Goal: Complete application form

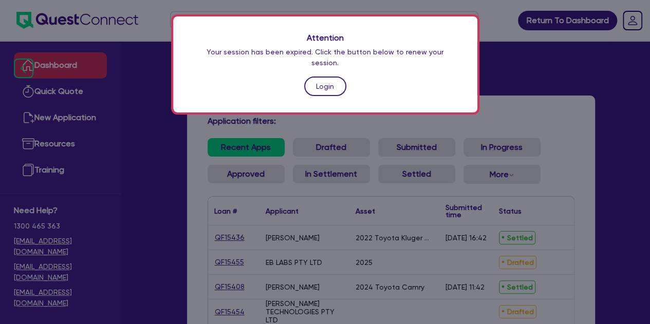
click at [316, 71] on div "Attention Your session has been expired. Click the button below to renew your s…" at bounding box center [325, 64] width 304 height 96
click at [316, 77] on link "Login" at bounding box center [325, 87] width 42 height 20
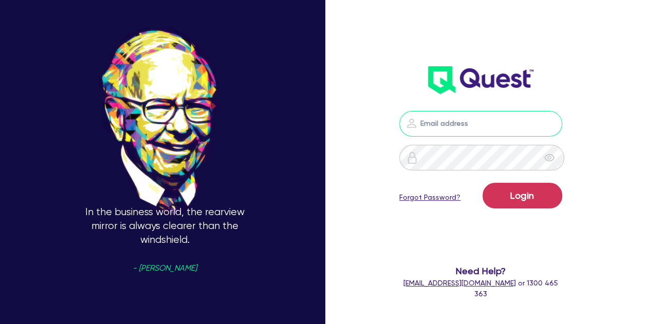
type input "[PERSON_NAME][EMAIL_ADDRESS][PERSON_NAME][DOMAIN_NAME]"
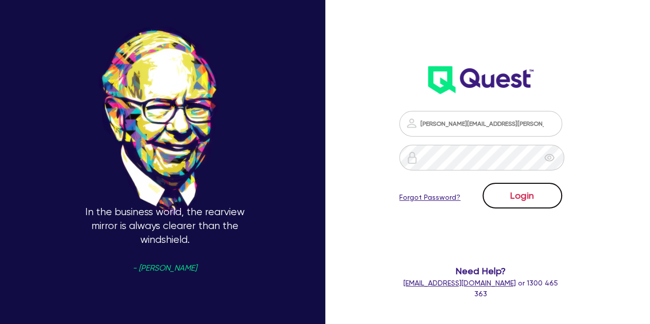
click at [530, 185] on button "Login" at bounding box center [522, 196] width 80 height 26
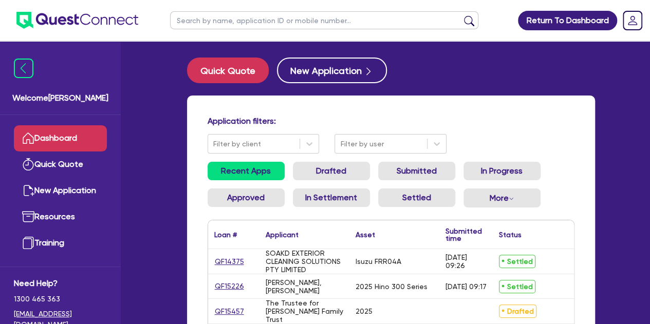
click at [221, 29] on input "text" at bounding box center [324, 20] width 308 height 18
type input "threl"
click at [461, 15] on button "submit" at bounding box center [469, 22] width 16 height 14
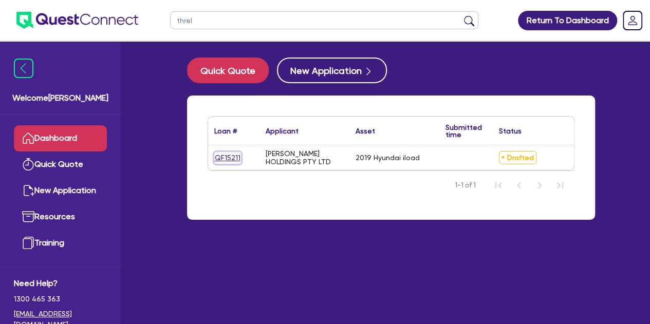
click at [235, 160] on link "QF15211" at bounding box center [227, 158] width 27 height 12
select select "Other"
select select "CARS_AND_LIGHT_TRUCKS"
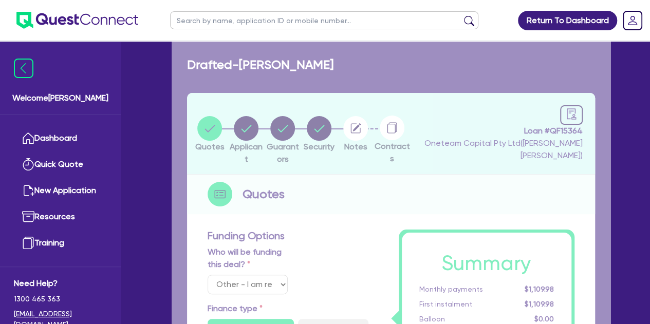
select select "PASSENGER_VEHICLES"
type input "2019"
type input "34,000"
type input "10,000"
type input "1,281.68"
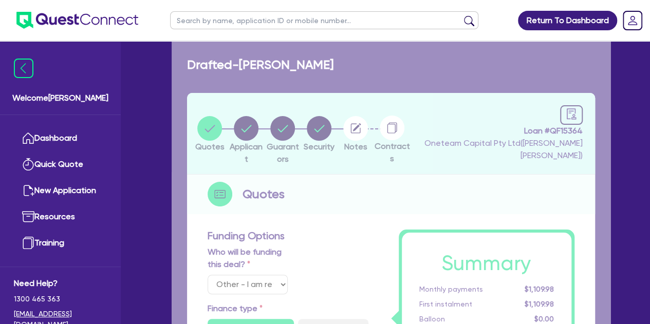
type input "7.89"
type input "495"
type input "990"
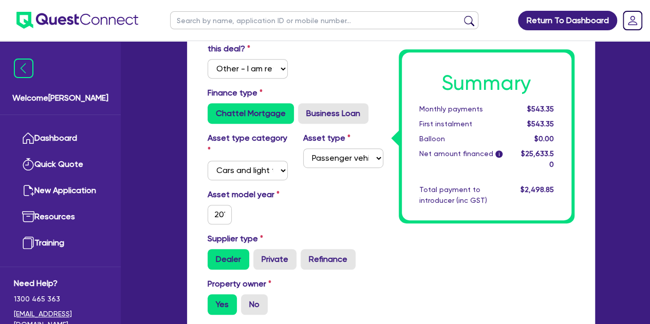
scroll to position [261, 0]
